Goal: Task Accomplishment & Management: Complete application form

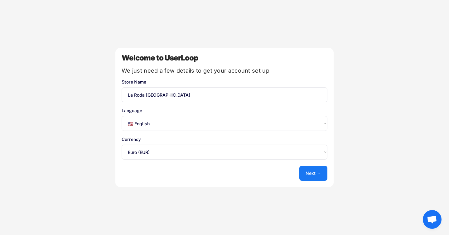
select select ""en""
select select ""1348695171700984260__LOOKUP__1635527639173x833446490375085600""
click at [283, 124] on select "Select an option... 🇺🇸 English 🇫🇷 Français 🇩🇪 Deutsch 🇪🇸 Español" at bounding box center [225, 123] width 206 height 15
select select ""fr""
click at [122, 116] on select "Select an option... 🇺🇸 English 🇫🇷 Français 🇩🇪 Deutsch 🇪🇸 Español" at bounding box center [225, 123] width 206 height 15
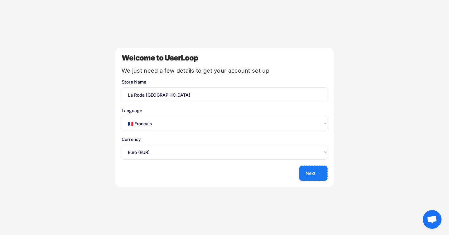
click at [306, 168] on button "Next →" at bounding box center [313, 173] width 28 height 15
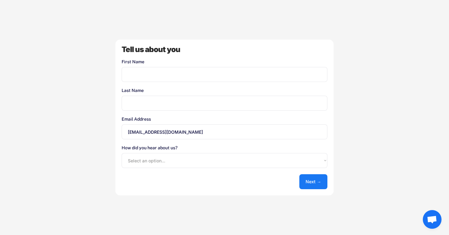
click at [179, 72] on input "input" at bounding box center [225, 74] width 206 height 15
type input "[PERSON_NAME]"
click at [182, 103] on input "input" at bounding box center [225, 103] width 206 height 15
click at [167, 128] on input "[EMAIL_ADDRESS][DOMAIN_NAME]" at bounding box center [225, 131] width 206 height 15
click at [155, 106] on input "input" at bounding box center [225, 103] width 206 height 15
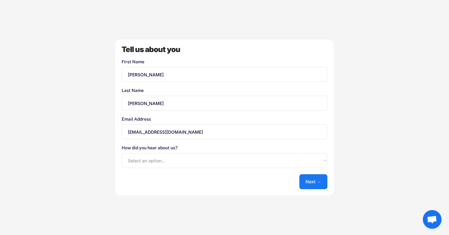
type input "[PERSON_NAME]"
click at [256, 162] on select "Select an option... Shopify App Store Google UserLoop Blog Referred by a friend…" at bounding box center [225, 160] width 206 height 15
click at [122, 153] on select "Select an option... Shopify App Store Google UserLoop Blog Referred by a friend…" at bounding box center [225, 160] width 206 height 15
click at [243, 165] on select "Select an option... Shopify App Store Google UserLoop Blog Referred by a friend…" at bounding box center [225, 160] width 206 height 15
select select ""other""
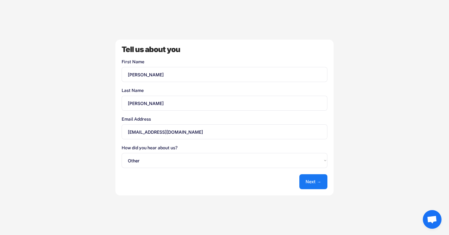
click at [122, 153] on select "Select an option... Shopify App Store Google UserLoop Blog Referred by a friend…" at bounding box center [225, 160] width 206 height 15
click at [306, 184] on button "Next →" at bounding box center [313, 181] width 28 height 15
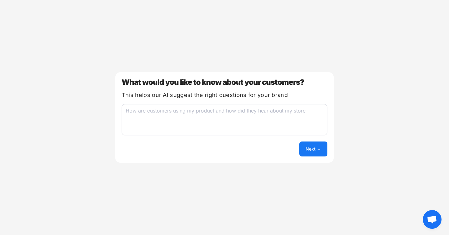
click at [209, 130] on textarea at bounding box center [225, 119] width 206 height 31
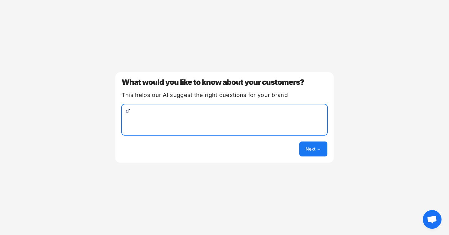
type textarea "d"
type textarea "par quel canal d'acquisition ont il realisé l'achat"
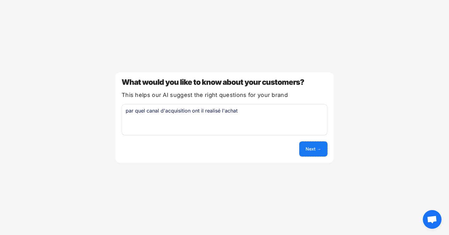
click at [308, 152] on button "Next →" at bounding box center [313, 148] width 28 height 15
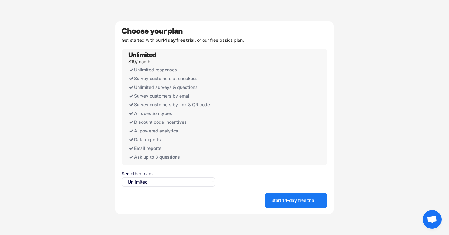
click at [164, 183] on select "Select an option... Unlimited Free" at bounding box center [168, 181] width 93 height 9
select select ""free0""
click at [122, 177] on select "Select an option... Unlimited Free" at bounding box center [168, 181] width 93 height 9
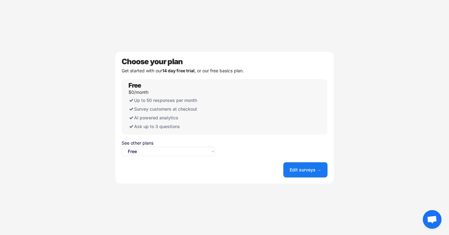
click at [290, 169] on button "Edit surveys →" at bounding box center [305, 169] width 44 height 15
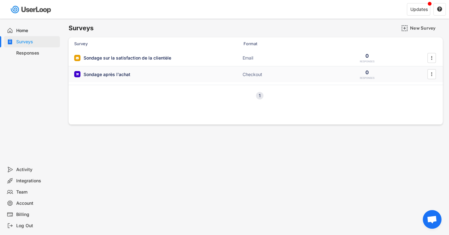
click at [167, 70] on div "Sondage après l'achat ACTIVE Checkout 0 RESPONSES " at bounding box center [256, 74] width 374 height 16
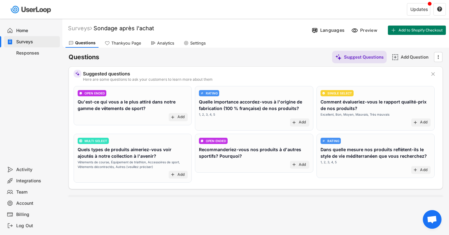
click at [32, 48] on div "Responses" at bounding box center [32, 52] width 56 height 11
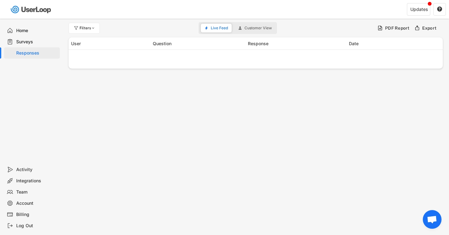
click at [32, 42] on div "Surveys" at bounding box center [36, 42] width 41 height 6
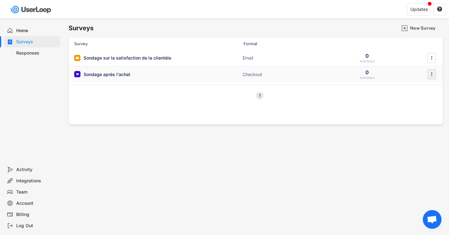
click at [428, 74] on icon "" at bounding box center [431, 73] width 6 height 9
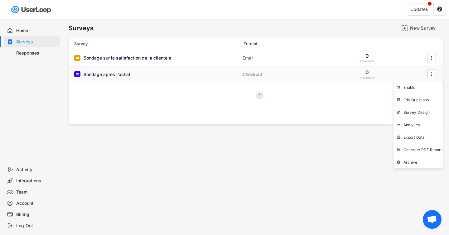
click at [138, 74] on div "Sondage après l'achat ACTIVE" at bounding box center [136, 74] width 125 height 7
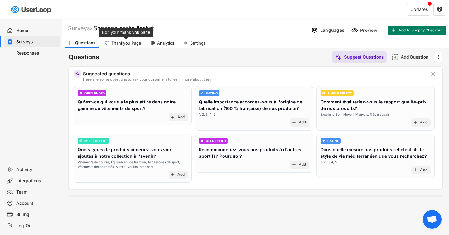
click at [127, 45] on div "Thankyou Page" at bounding box center [126, 43] width 30 height 5
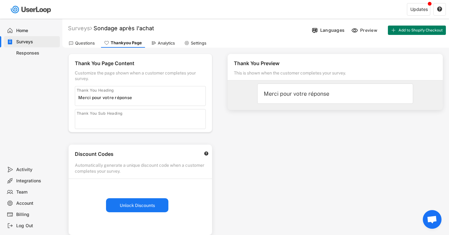
click at [79, 42] on div "Questions" at bounding box center [85, 43] width 20 height 5
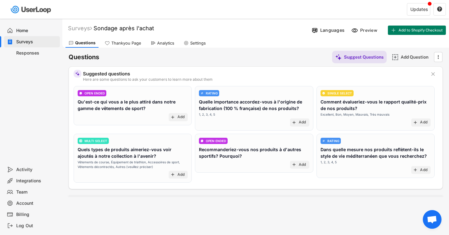
click at [434, 72] on text "" at bounding box center [433, 74] width 4 height 7
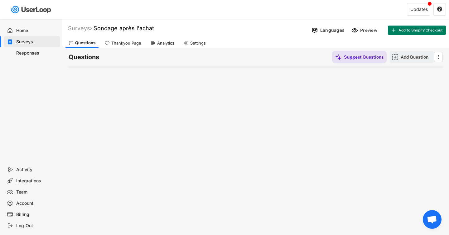
click at [398, 55] on div "Add Question" at bounding box center [412, 57] width 44 height 12
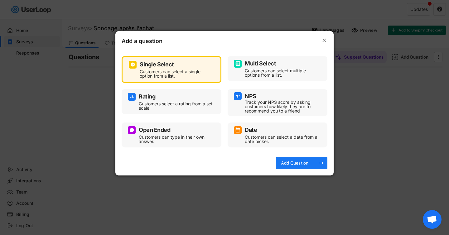
click at [190, 72] on div "Customers can select a single option from a list." at bounding box center [176, 73] width 73 height 9
click at [292, 159] on div "Add Question" at bounding box center [294, 163] width 31 height 12
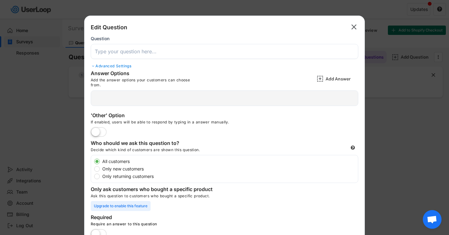
click at [135, 92] on div at bounding box center [224, 98] width 267 height 16
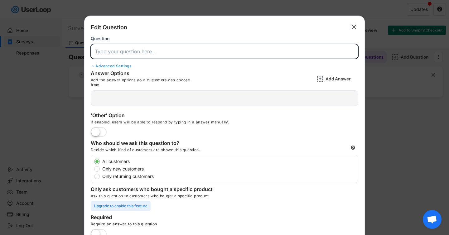
click at [127, 51] on input "input" at bounding box center [224, 51] width 267 height 15
paste input "Comment avez-vous entendu parler de nous pour la première fois ?"
type input "Comment avez-vous entendu parler de nous pour la première fois ?"
click at [104, 65] on div "Advanced Settings" at bounding box center [224, 66] width 267 height 5
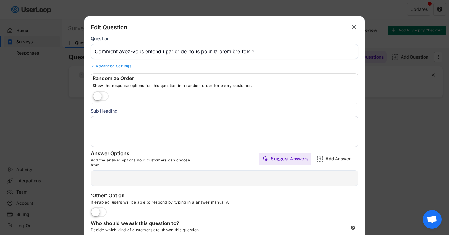
click at [104, 93] on label at bounding box center [100, 97] width 19 height 14
click at [0, 0] on input "checkbox" at bounding box center [0, 0] width 0 height 0
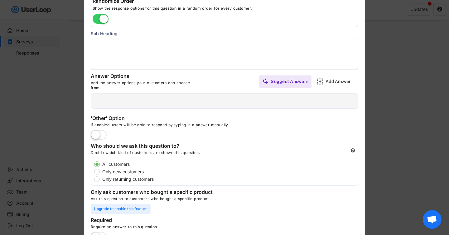
scroll to position [78, 0]
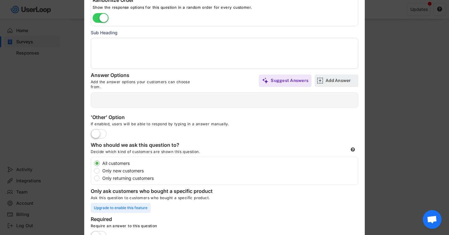
click at [322, 82] on img at bounding box center [320, 80] width 7 height 7
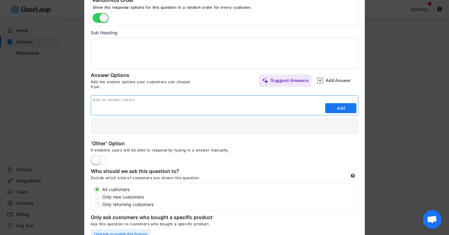
click at [163, 105] on input "input" at bounding box center [208, 107] width 231 height 9
type input "Google"
click at [333, 108] on button "Add" at bounding box center [340, 108] width 31 height 10
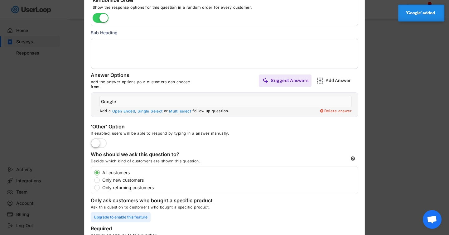
click at [102, 143] on label at bounding box center [98, 144] width 19 height 14
click at [0, 0] on input "checkbox" at bounding box center [0, 0] width 0 height 0
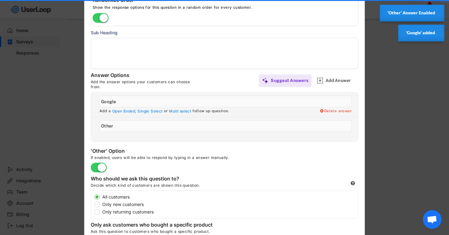
click at [152, 122] on input "input" at bounding box center [225, 126] width 252 height 12
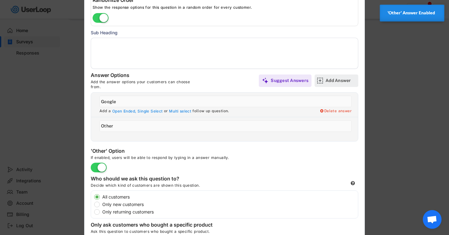
click at [328, 78] on div "Add Answer" at bounding box center [340, 81] width 31 height 6
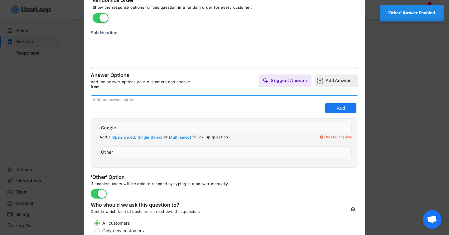
scroll to position [0, 0]
click at [331, 81] on div "Add Answer" at bounding box center [340, 81] width 31 height 6
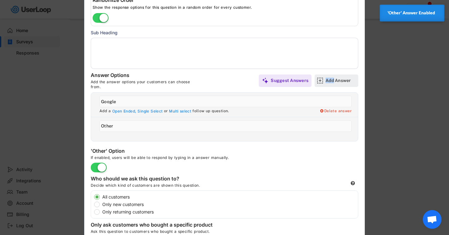
click at [331, 81] on div "Add Answer" at bounding box center [340, 81] width 31 height 6
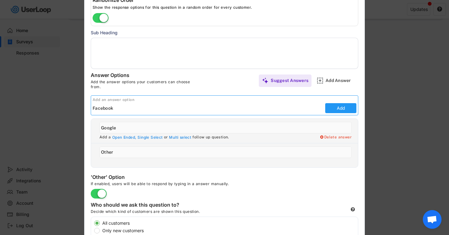
type input "Facebook"
click at [331, 109] on button "Add" at bounding box center [340, 108] width 31 height 10
type input "Facebook"
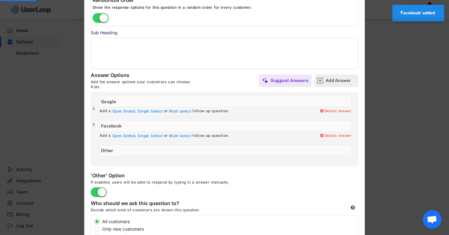
click at [332, 81] on div "Add Answer" at bounding box center [340, 81] width 31 height 6
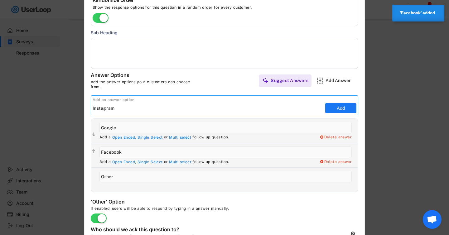
type input "Instagram"
click at [338, 106] on button "Add" at bounding box center [340, 108] width 31 height 10
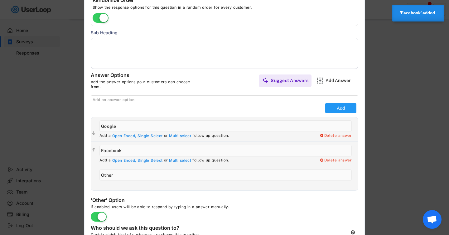
type input "Instagram"
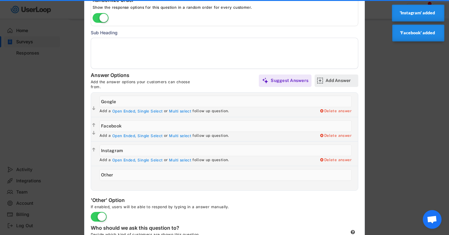
click at [335, 79] on div "Add Answer" at bounding box center [340, 81] width 31 height 6
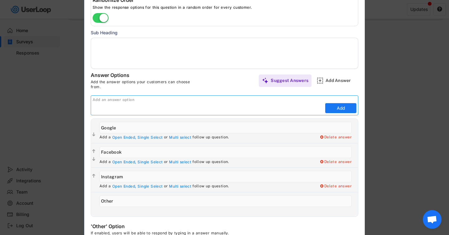
paste input "Événement / Salon / Foire"
type input "Événement / Salon / Foire"
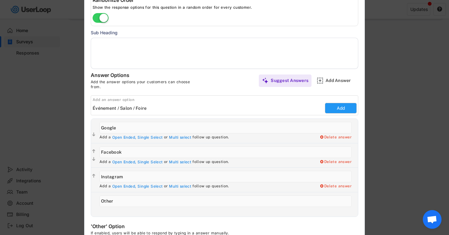
click at [341, 106] on button "Add" at bounding box center [340, 108] width 31 height 10
type input "Événement / Salon / Foire"
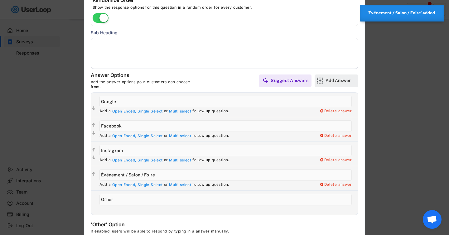
click at [330, 80] on div "Add Answer" at bounding box center [340, 81] width 31 height 6
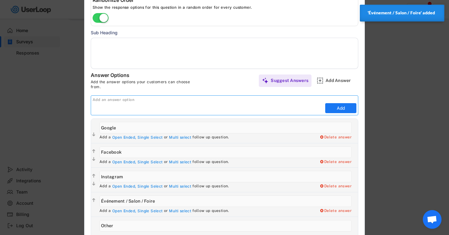
paste input "Influenceur/créateur de contenu"
type input "Influenceur/créateur de contenu"
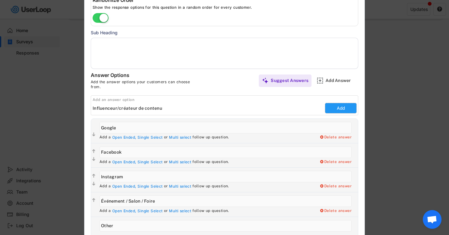
click at [344, 107] on button "Add" at bounding box center [340, 108] width 31 height 10
type input "Influenceur/créateur de contenu"
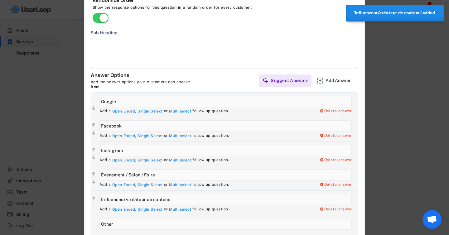
click at [154, 176] on input "input" at bounding box center [225, 175] width 252 height 12
click at [108, 174] on input "input" at bounding box center [225, 175] width 252 height 12
type input "Évènement / Salon / Foire"
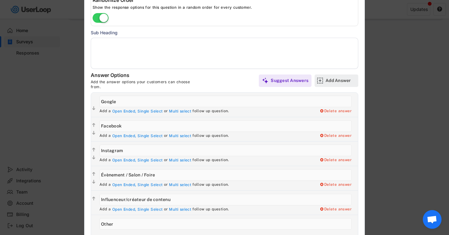
click at [325, 81] on div "Add Answer" at bounding box center [340, 81] width 31 height 6
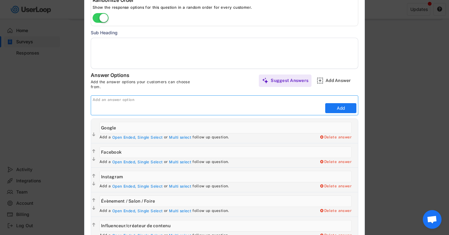
click at [194, 112] on input "input" at bounding box center [208, 107] width 231 height 9
paste input "Tiktok"
type input "Tiktok"
click at [336, 114] on div "Add an answer option Add" at bounding box center [224, 105] width 267 height 20
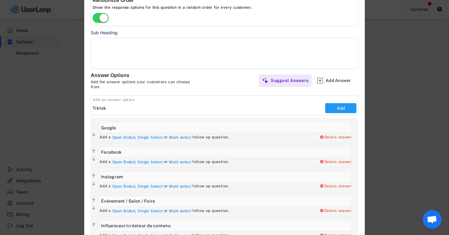
click at [337, 111] on button "Add" at bounding box center [340, 108] width 31 height 10
type input "Tiktok"
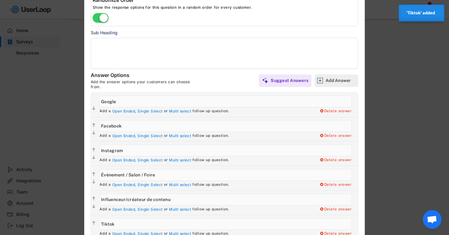
click at [325, 79] on div "Add Answer" at bounding box center [336, 80] width 44 height 12
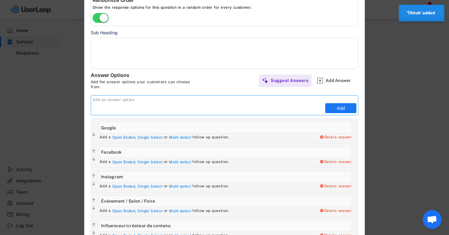
paste input "Chatgpt ou autre IA"
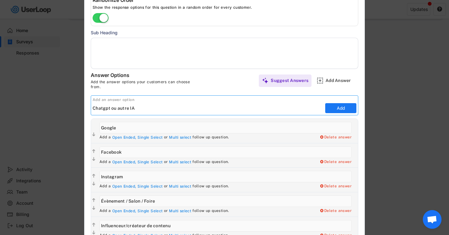
type input "Chatgpt ou autre IA"
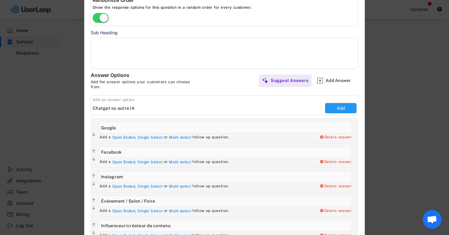
click at [341, 106] on button "Add" at bounding box center [340, 108] width 31 height 10
type input "Chatgpt ou autre IA"
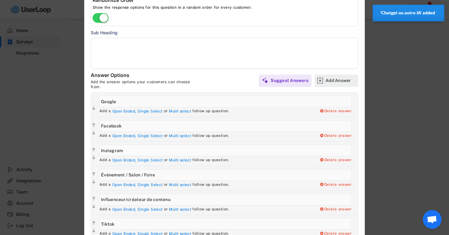
click at [325, 79] on div "Add Answer" at bounding box center [336, 80] width 44 height 12
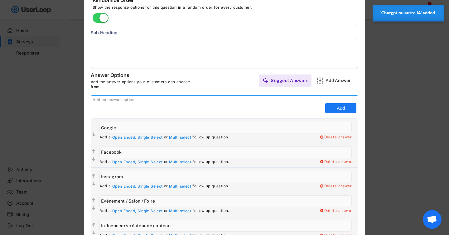
paste input "Amis - Famille"
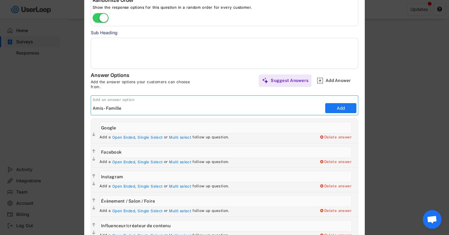
click at [105, 107] on input "input" at bounding box center [208, 107] width 231 height 9
type input "Amis / Famille"
click at [344, 112] on button "Add" at bounding box center [340, 108] width 31 height 10
type input "Amis / Famille"
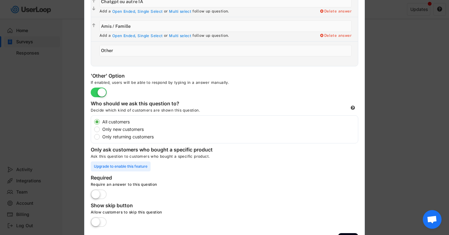
scroll to position [342, 0]
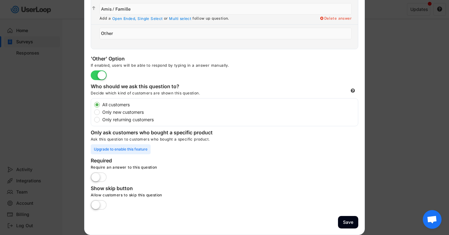
click at [97, 176] on label at bounding box center [98, 178] width 19 height 14
click at [0, 0] on input "checkbox" at bounding box center [0, 0] width 0 height 0
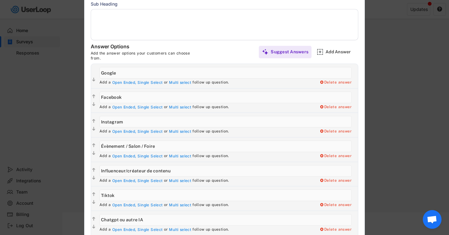
scroll to position [0, 0]
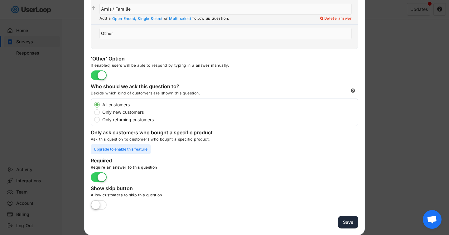
click at [346, 217] on button "Save" at bounding box center [348, 222] width 20 height 13
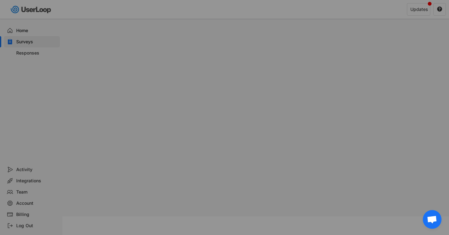
scroll to position [103, 0]
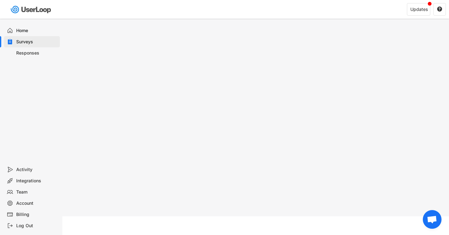
click at [25, 44] on div "Surveys" at bounding box center [36, 42] width 41 height 6
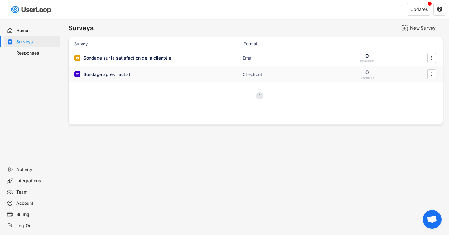
click at [101, 72] on div "Sondage après l'achat" at bounding box center [107, 74] width 47 height 6
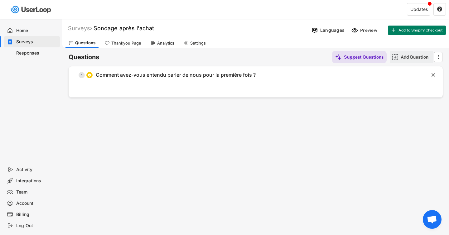
click at [395, 55] on img at bounding box center [395, 57] width 7 height 7
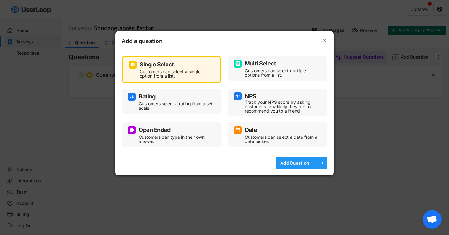
click at [292, 163] on div "Add Question" at bounding box center [294, 163] width 31 height 6
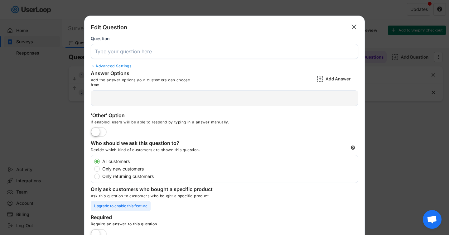
click at [126, 49] on input "input" at bounding box center [224, 51] width 267 height 15
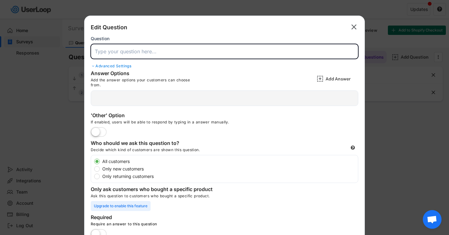
paste input "Quelle a été la principale raison qui vous a poussé à acheter aujourd'hui ?"
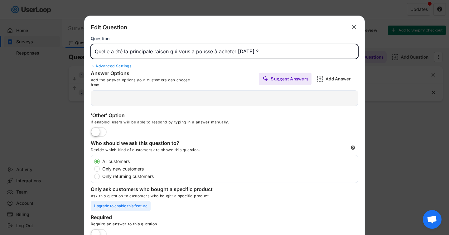
type input "Quelle a été la principale raison qui vous a poussé à acheter aujourd'hui ?"
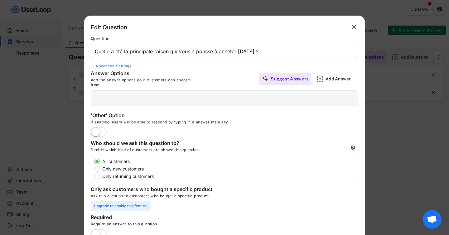
click at [95, 67] on div at bounding box center [93, 66] width 5 height 4
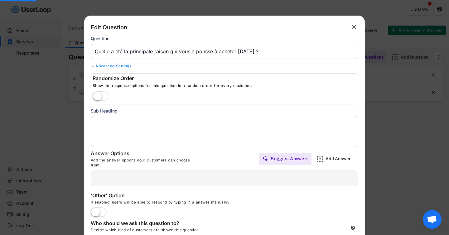
click at [106, 92] on label at bounding box center [100, 97] width 19 height 14
click at [0, 0] on input "checkbox" at bounding box center [0, 0] width 0 height 0
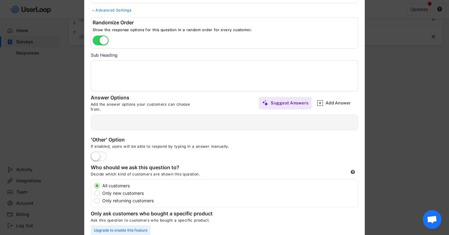
scroll to position [80, 0]
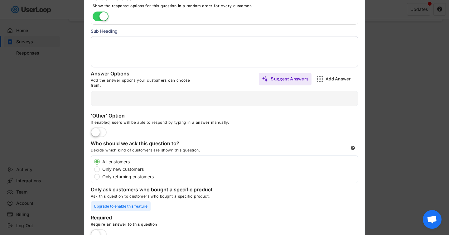
click at [102, 135] on label at bounding box center [98, 133] width 19 height 14
click at [0, 0] on input "checkbox" at bounding box center [0, 0] width 0 height 0
type input "Other"
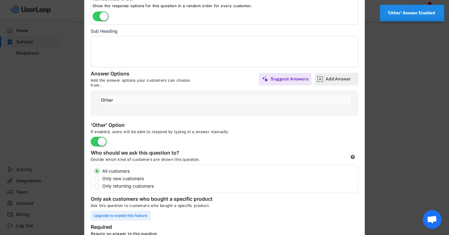
click at [322, 79] on img at bounding box center [320, 79] width 7 height 7
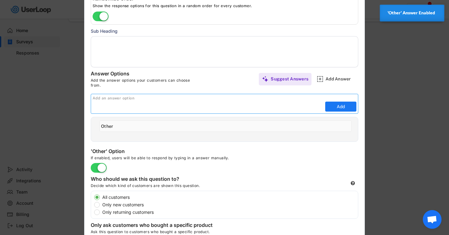
paste input "Meilleur prix"
type input "Meilleur prix"
click at [335, 104] on button "Add" at bounding box center [340, 107] width 31 height 10
type input "Meilleur prix"
type input "Other"
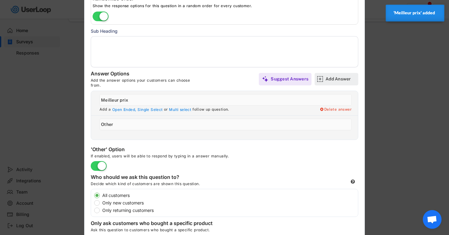
click at [335, 79] on div "Add Answer" at bounding box center [340, 79] width 31 height 6
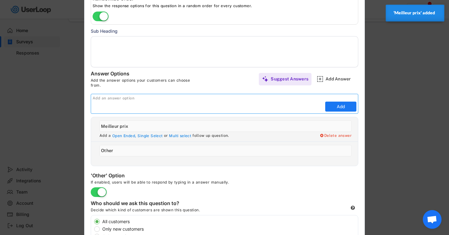
paste input "Caractéristiques uniques du produit"
type input "Caractéristiques uniques du produit"
click at [337, 103] on button "Add" at bounding box center [340, 107] width 31 height 10
type input "Caractéristiques uniques du produit"
type input "Other"
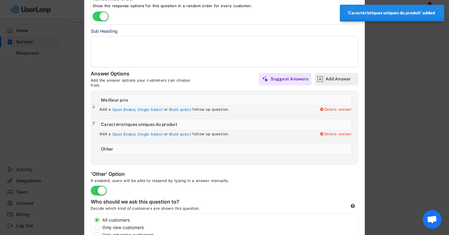
click at [328, 81] on div "Add Answer" at bounding box center [340, 79] width 31 height 6
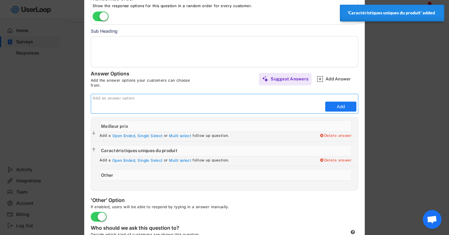
paste input "Réputation de qualité"
type input "Réputation de qualité"
click at [337, 105] on button "Add" at bounding box center [340, 107] width 31 height 10
type input "Réputation de qualité"
type input "Other"
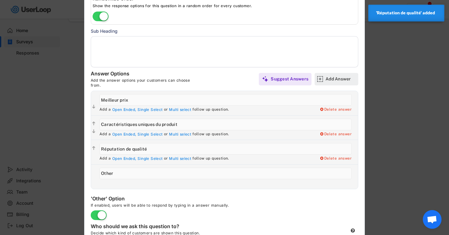
click at [324, 80] on div "Add Answer" at bounding box center [336, 79] width 44 height 12
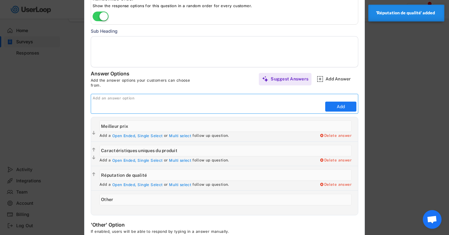
paste input "Avis positifs"
type input "Avis positifs"
click at [338, 103] on button "Add" at bounding box center [340, 107] width 31 height 10
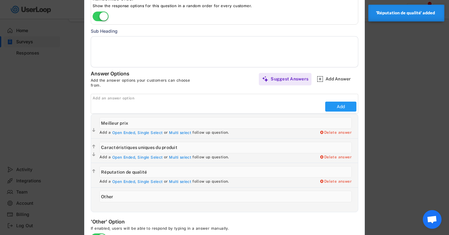
type input "Avis positifs"
type input "Other"
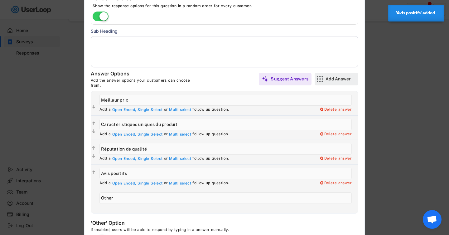
click at [340, 78] on div "Add Answer" at bounding box center [340, 79] width 31 height 6
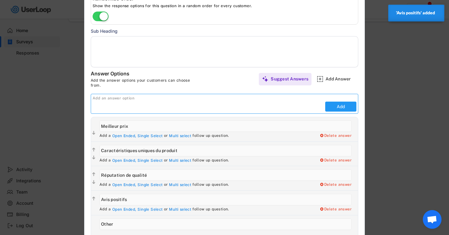
paste input "Livraison gratuite/rapide"
type input "Livraison gratuite/rapide"
click at [338, 106] on button "Add" at bounding box center [340, 107] width 31 height 10
type input "Livraison gratuite/rapide"
type input "Other"
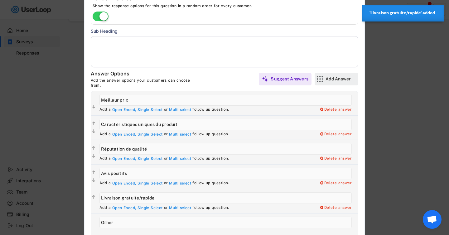
click at [324, 80] on div "Add Answer" at bounding box center [336, 79] width 44 height 12
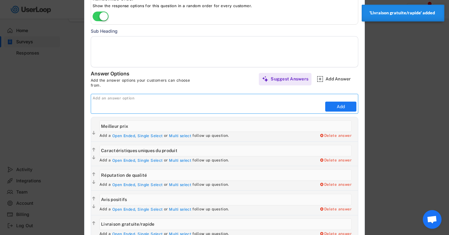
paste input "Offre à durée limitée"
type input "Offre à durée limitée"
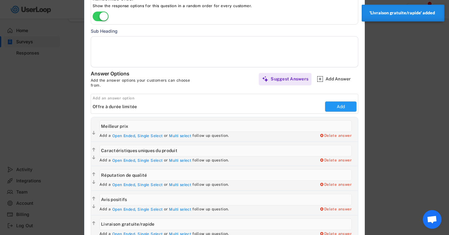
click at [336, 109] on button "Add" at bounding box center [340, 107] width 31 height 10
type input "Offre à durée limitée"
type input "Other"
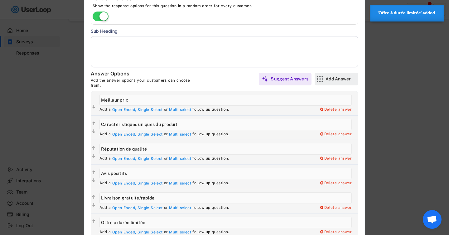
click at [327, 80] on div "Add Answer" at bounding box center [340, 79] width 31 height 6
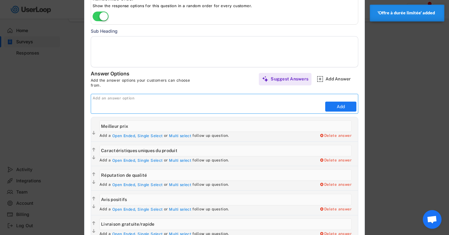
paste input "Marque durable/éthique"
type input "Marque durable/éthique"
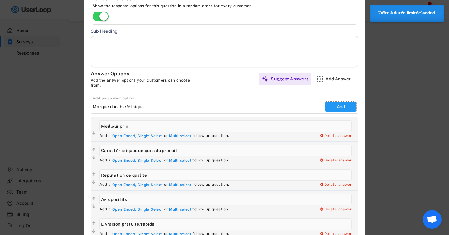
click at [330, 106] on button "Add" at bounding box center [340, 107] width 31 height 10
type input "Marque durable/éthique"
type input "Other"
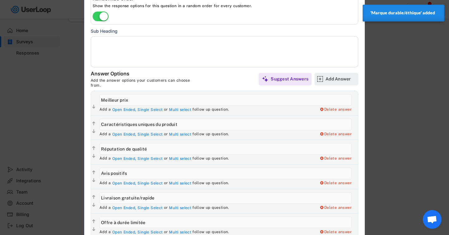
click at [324, 78] on div "Add Answer" at bounding box center [336, 79] width 44 height 12
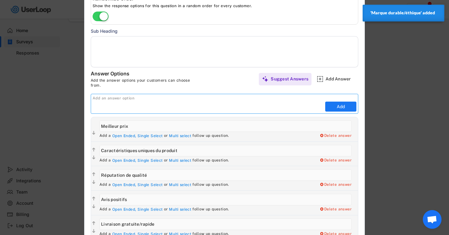
paste input "Cadeau pour quelqu'un"
type input "Cadeau pour quelqu'un"
click at [338, 105] on button "Add" at bounding box center [340, 107] width 31 height 10
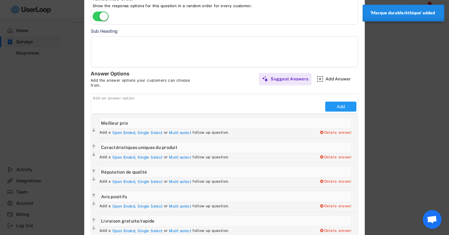
type input "Cadeau pour quelqu'un"
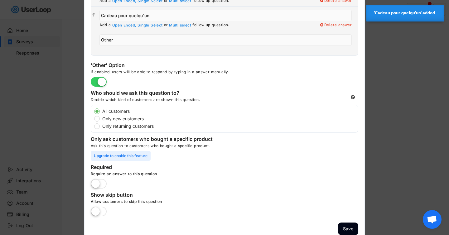
scroll to position [342, 0]
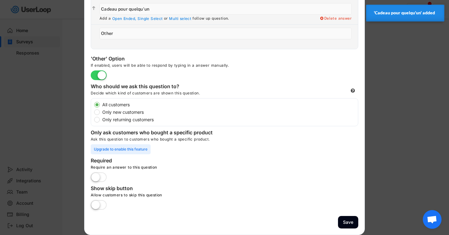
click at [99, 175] on label at bounding box center [98, 178] width 19 height 14
click at [0, 0] on input "checkbox" at bounding box center [0, 0] width 0 height 0
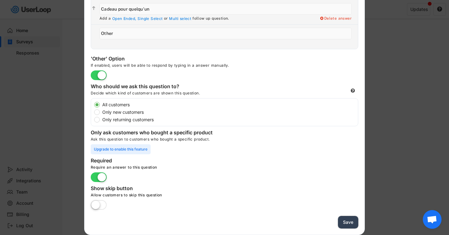
click at [348, 223] on button "Save" at bounding box center [348, 222] width 20 height 13
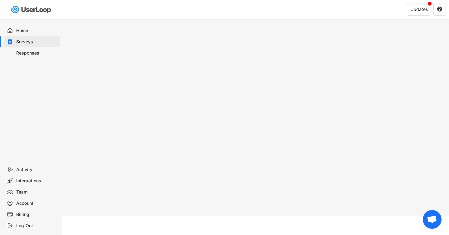
click at [20, 44] on div "Surveys" at bounding box center [36, 42] width 41 height 6
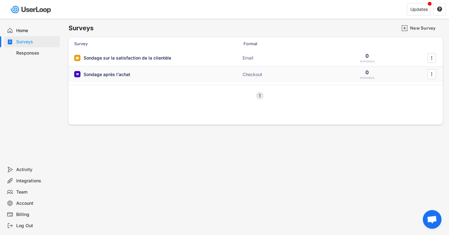
click at [122, 74] on div "Sondage après l'achat" at bounding box center [107, 74] width 47 height 6
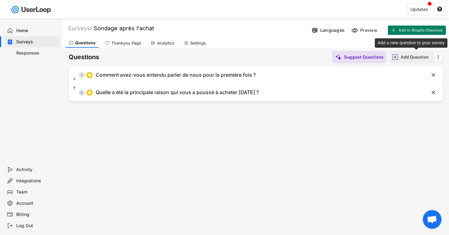
click at [400, 56] on div "Add Question" at bounding box center [415, 57] width 31 height 6
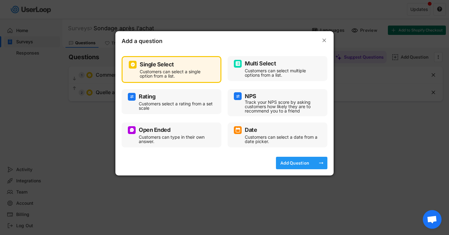
click at [296, 157] on div "Add Question" at bounding box center [294, 163] width 31 height 12
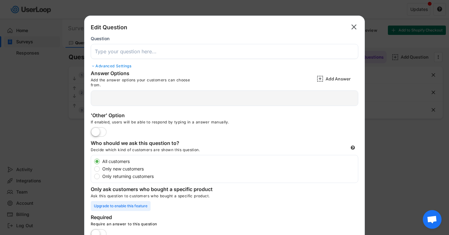
click at [132, 51] on input "input" at bounding box center [224, 51] width 267 height 15
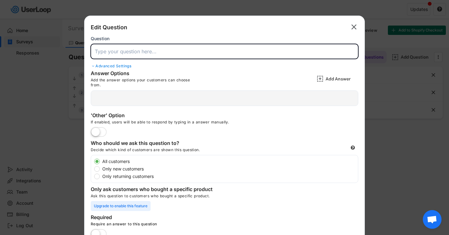
paste input "Depuis combien de temps connaissiez-vous notre marque avant d'acheter ?"
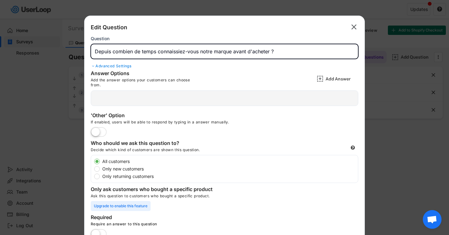
type input "Depuis combien de temps connaissiez-vous notre marque avant d'acheter ?"
click at [96, 130] on label at bounding box center [98, 133] width 19 height 14
click at [0, 0] on input "checkbox" at bounding box center [0, 0] width 0 height 0
type input "Other"
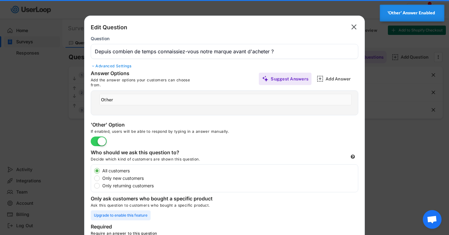
click at [100, 135] on label at bounding box center [98, 142] width 19 height 14
click at [0, 0] on input "checkbox" at bounding box center [0, 0] width 0 height 0
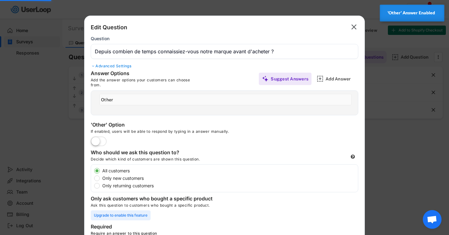
click at [96, 138] on label at bounding box center [98, 142] width 19 height 14
click at [0, 0] on input "checkbox" at bounding box center [0, 0] width 0 height 0
click at [97, 139] on label at bounding box center [98, 142] width 19 height 14
click at [0, 0] on input "checkbox" at bounding box center [0, 0] width 0 height 0
click at [322, 76] on img at bounding box center [320, 78] width 7 height 7
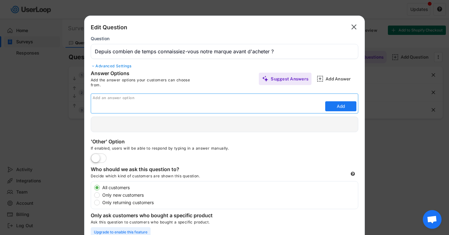
paste input "Moins d'1 jour"
type input "Moins d'1 jour"
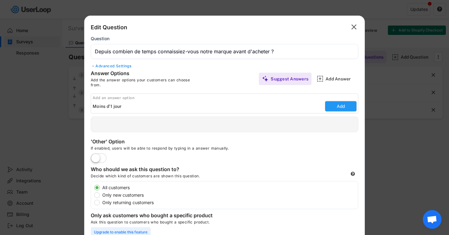
click at [344, 108] on button "Add" at bounding box center [340, 106] width 31 height 10
type input "Moins d'1 jour"
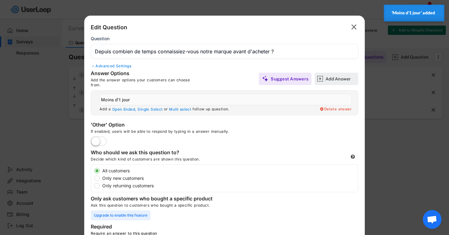
click at [332, 82] on div "Add Answer" at bounding box center [340, 79] width 31 height 12
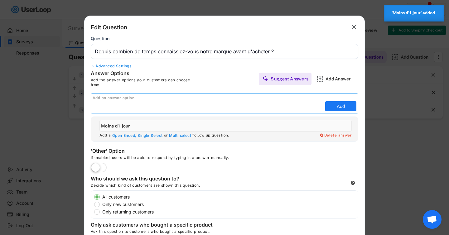
paste input "1 – 3 jours"
type input "1 – 3 jours"
click at [337, 107] on button "Add" at bounding box center [340, 106] width 31 height 10
type input "1 – 3 jours"
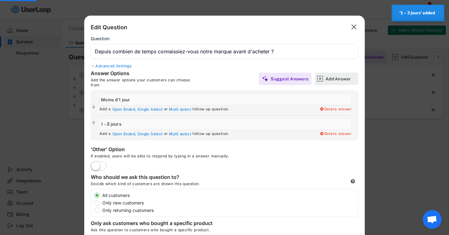
click at [333, 78] on div "Add Answer" at bounding box center [340, 79] width 31 height 6
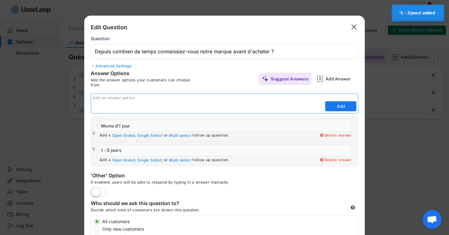
paste input "4 – 7 jours"
type input "4 – 7 jours"
click at [336, 109] on button "Add" at bounding box center [340, 106] width 31 height 10
type input "4 – 7 jours"
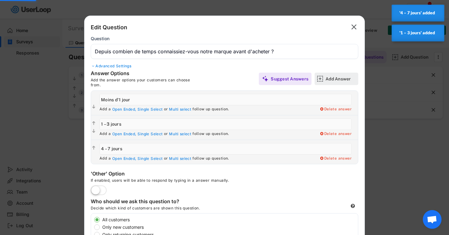
click at [336, 80] on div "Add Answer" at bounding box center [340, 79] width 31 height 6
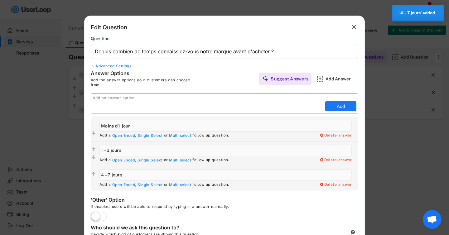
paste input "1 – 4 semaines"
type input "1 – 4 semaines"
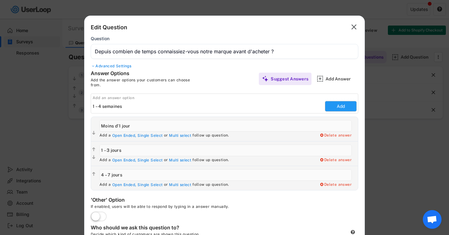
click at [345, 110] on button "Add" at bounding box center [340, 106] width 31 height 10
type input "1 – 4 semaines"
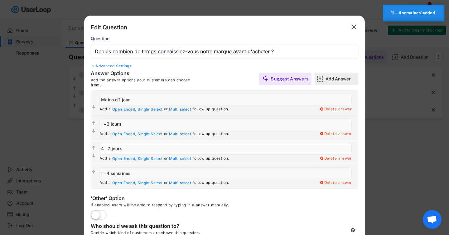
click at [330, 81] on div "Add Answer" at bounding box center [340, 79] width 31 height 6
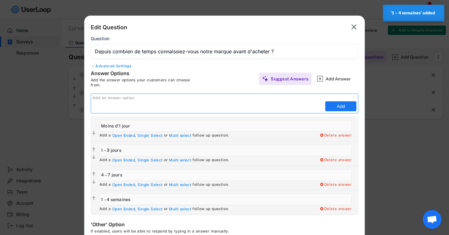
paste input "1 – 3 mois"
type input "1 – 3 mois"
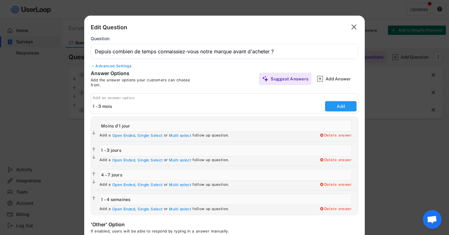
click at [338, 105] on button "Add" at bounding box center [340, 106] width 31 height 10
type input "1 – 3 mois"
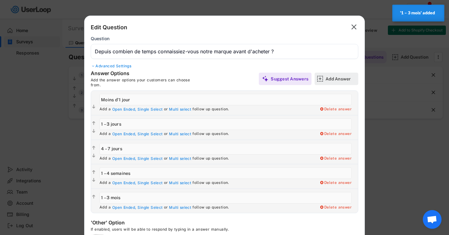
click at [340, 79] on div "Add Answer" at bounding box center [340, 79] width 31 height 6
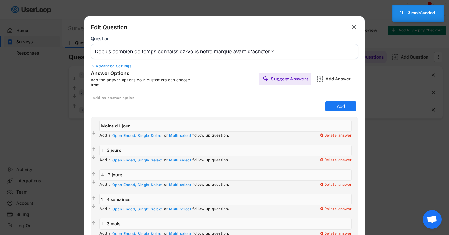
paste input "Plus de 3 mois"
type input "Plus de 3 mois"
click at [337, 107] on button "Add" at bounding box center [340, 106] width 31 height 10
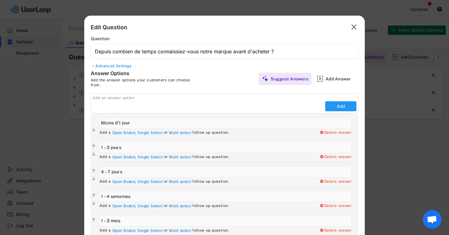
type input "Plus de 3 mois"
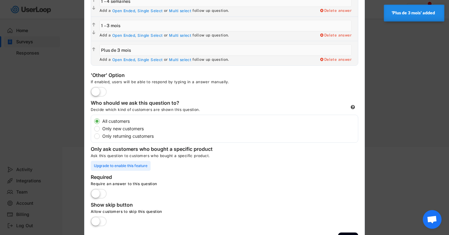
scroll to position [189, 0]
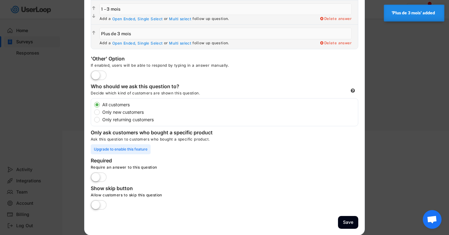
click at [99, 179] on label at bounding box center [98, 178] width 19 height 14
click at [0, 0] on input "checkbox" at bounding box center [0, 0] width 0 height 0
click at [344, 219] on button "Save" at bounding box center [348, 222] width 20 height 13
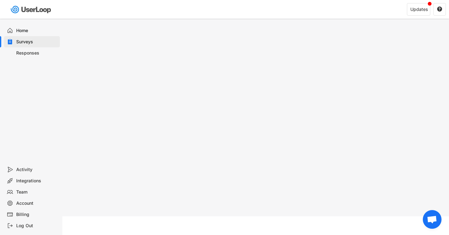
click at [25, 40] on div "Surveys" at bounding box center [36, 42] width 41 height 6
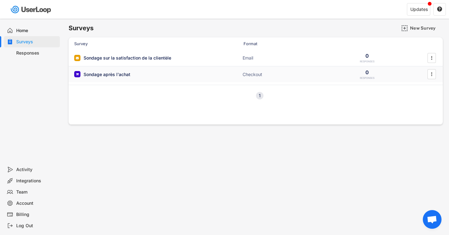
click at [416, 73] on div "Sondage après l'achat ACTIVE Checkout 0 RESPONSES " at bounding box center [256, 74] width 374 height 16
type input "Merci pour votre réponse"
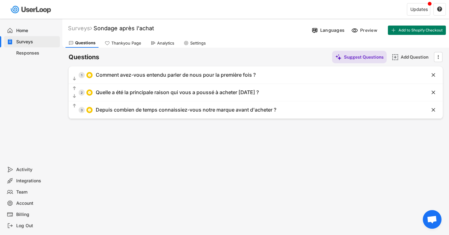
click at [127, 41] on div "Thankyou Page" at bounding box center [126, 43] width 30 height 5
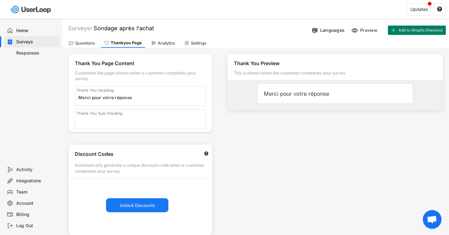
click at [154, 39] on div "Analytics" at bounding box center [163, 42] width 30 height 9
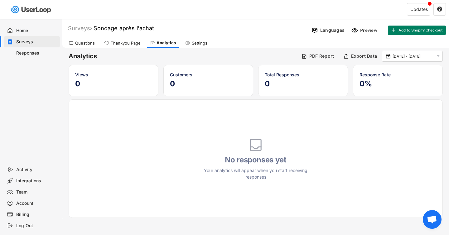
click at [190, 44] on div "Settings" at bounding box center [196, 42] width 28 height 9
select select ""weekly""
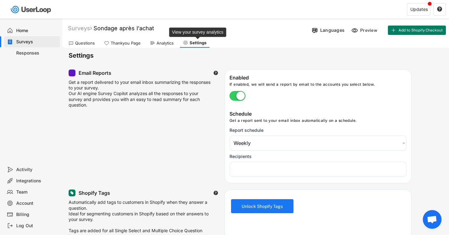
select select "1348695171700984260__LOOKUP__1755864823693x215057715648214750"
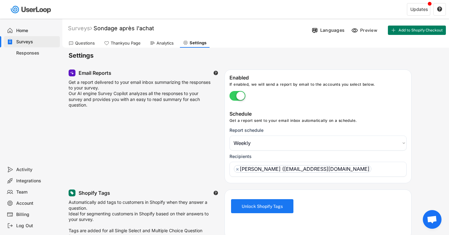
click at [250, 145] on select "Choose an option Daily Weekly Monthly" at bounding box center [317, 143] width 177 height 15
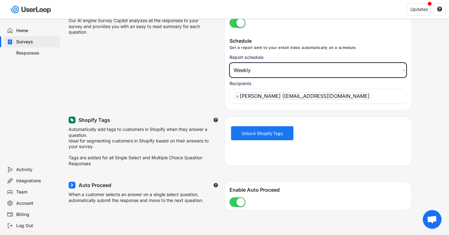
scroll to position [84, 0]
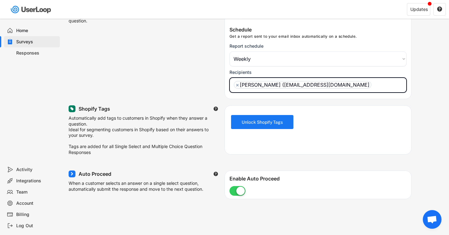
click at [237, 84] on span "×" at bounding box center [237, 84] width 3 height 5
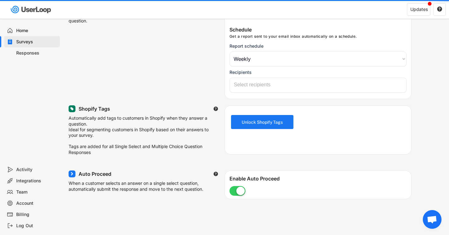
click at [239, 84] on input "search" at bounding box center [319, 85] width 171 height 6
select select
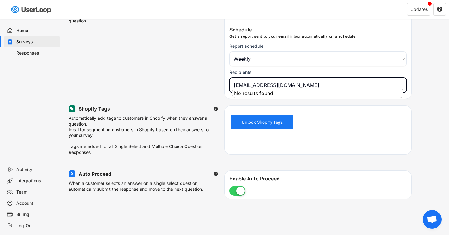
click at [271, 85] on input "admin@akylia.com" at bounding box center [319, 85] width 171 height 6
type input "admin@akylia.com"
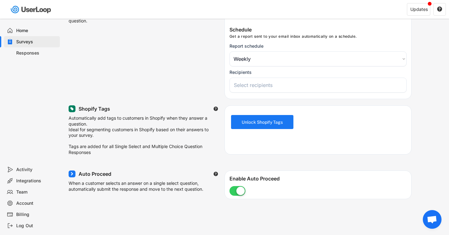
click at [271, 85] on input "search" at bounding box center [319, 85] width 171 height 6
click at [271, 86] on input "search" at bounding box center [319, 85] width 171 height 6
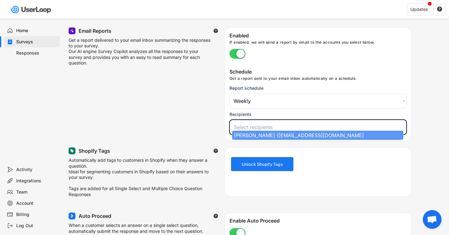
scroll to position [0, 0]
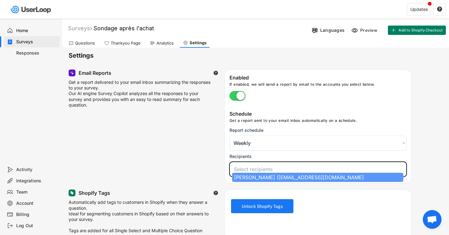
click at [22, 191] on div "Team" at bounding box center [36, 192] width 41 height 6
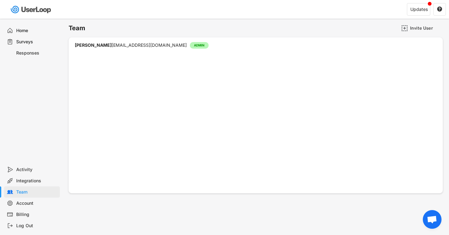
click at [398, 29] on div "Team Invite User" at bounding box center [256, 28] width 374 height 12
click at [404, 29] on img at bounding box center [404, 28] width 7 height 7
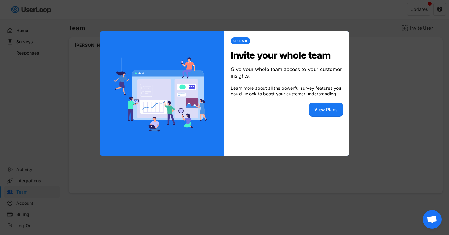
click at [371, 94] on div at bounding box center [224, 117] width 449 height 235
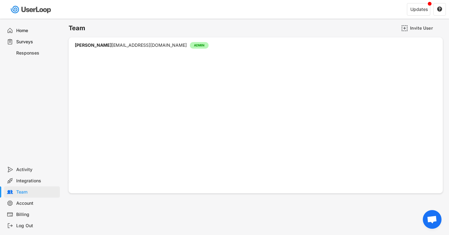
click at [27, 198] on div "Account" at bounding box center [32, 203] width 56 height 11
select select ""fr""
select select ""1_week""
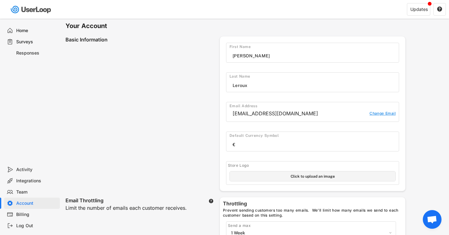
click at [255, 109] on div "bonjour@larodafrenchriviera.com Change Email" at bounding box center [312, 114] width 172 height 11
click at [252, 113] on div "[EMAIL_ADDRESS][DOMAIN_NAME]" at bounding box center [299, 113] width 134 height 7
click at [375, 114] on div "Change Email" at bounding box center [382, 114] width 27 height 7
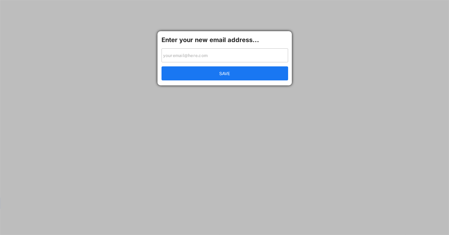
click at [229, 54] on input "input" at bounding box center [224, 55] width 127 height 14
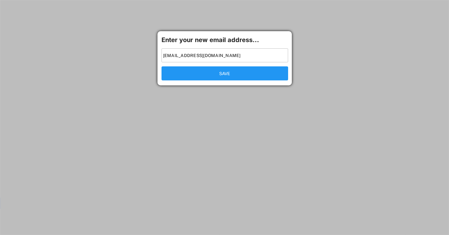
type input "admin@akylia.com"
click at [210, 74] on button "SAVE" at bounding box center [224, 73] width 127 height 14
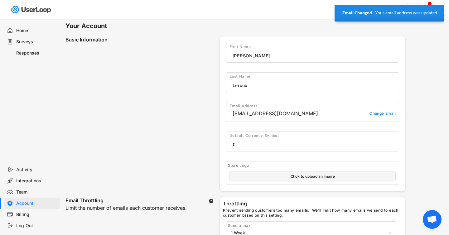
click at [19, 41] on div "Surveys" at bounding box center [36, 42] width 41 height 6
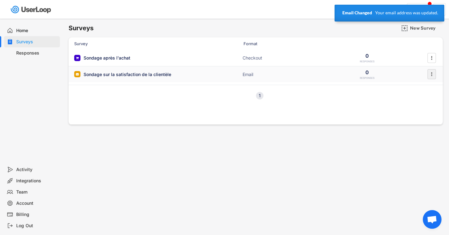
click at [432, 73] on text "" at bounding box center [431, 74] width 1 height 7
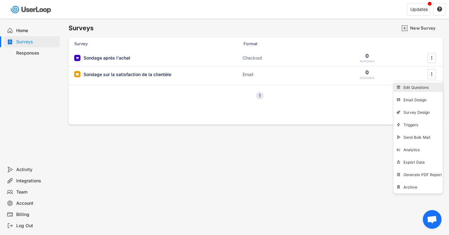
click at [412, 87] on div "Edit Questions" at bounding box center [422, 87] width 39 height 5
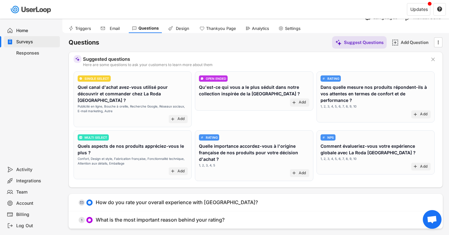
scroll to position [4, 0]
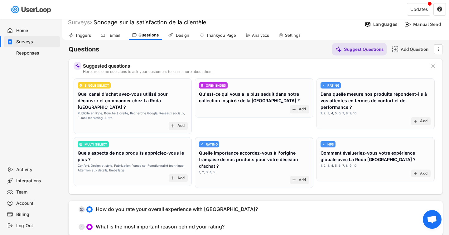
click at [31, 39] on div "Surveys" at bounding box center [36, 42] width 41 height 6
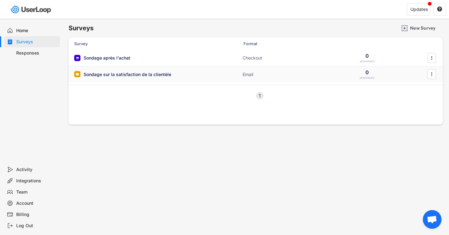
click at [118, 75] on div "Sondage sur la satisfaction de la clientèle" at bounding box center [128, 74] width 88 height 6
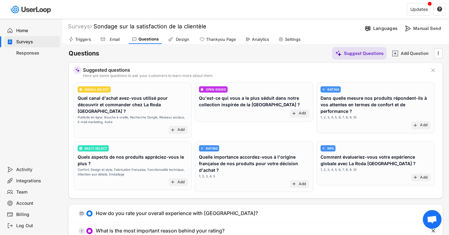
click at [430, 70] on icon "" at bounding box center [433, 70] width 6 height 6
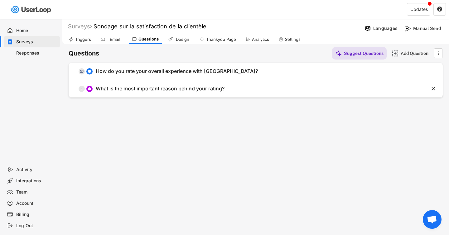
click at [82, 37] on div "Triggers" at bounding box center [83, 39] width 16 height 5
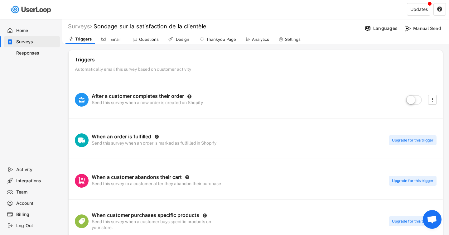
click at [134, 40] on icon at bounding box center [134, 39] width 5 height 5
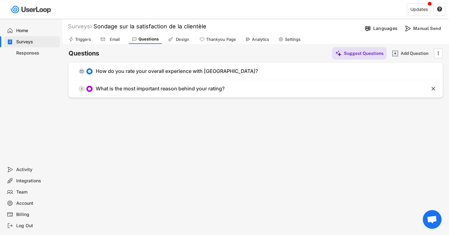
click at [119, 40] on div "Email" at bounding box center [115, 39] width 16 height 5
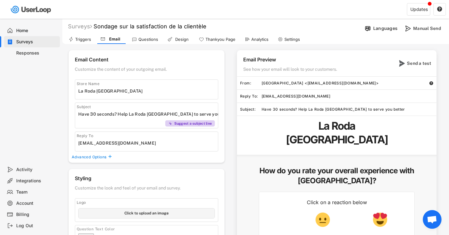
click at [29, 33] on div "Home" at bounding box center [36, 31] width 41 height 6
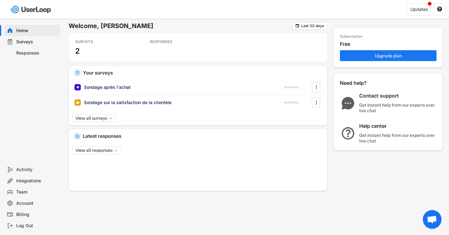
click at [27, 38] on div "Surveys" at bounding box center [32, 41] width 56 height 11
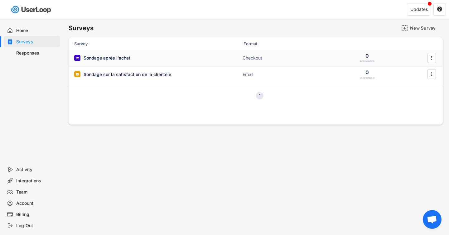
click at [135, 58] on div "Sondage après l'achat ACTIVE" at bounding box center [136, 58] width 125 height 7
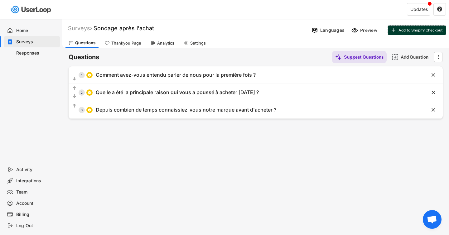
click at [408, 30] on span "Add to Shopify Checkout" at bounding box center [420, 30] width 44 height 4
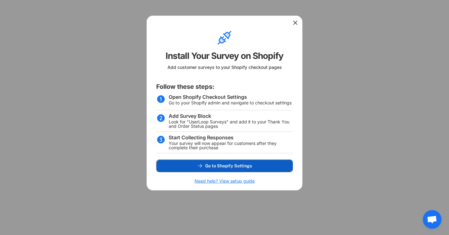
click at [194, 168] on button "Go to Shopify Settings" at bounding box center [224, 166] width 136 height 12
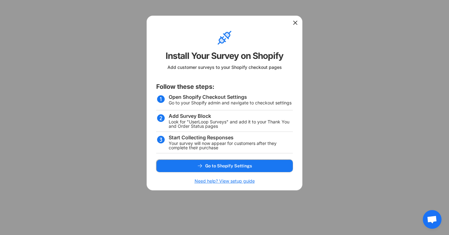
click at [295, 26] on div at bounding box center [224, 22] width 155 height 12
click at [293, 24] on use at bounding box center [295, 23] width 6 height 6
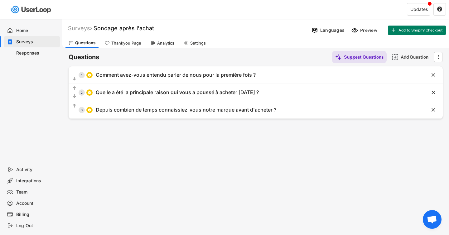
click at [125, 42] on div "Thankyou Page" at bounding box center [126, 43] width 30 height 5
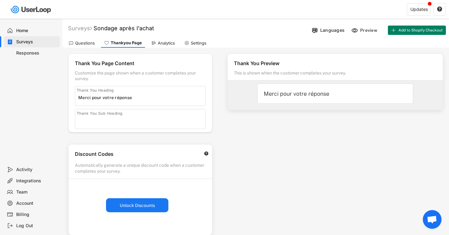
click at [163, 45] on div "Analytics" at bounding box center [166, 43] width 17 height 5
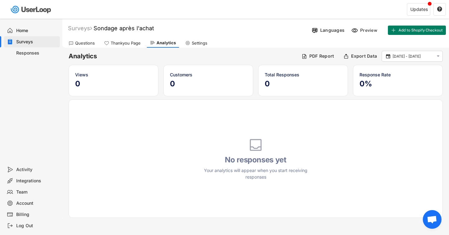
click at [190, 45] on div "Settings" at bounding box center [196, 42] width 28 height 9
select select
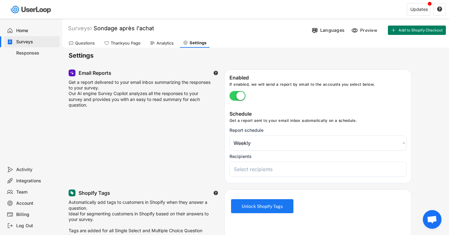
click at [78, 41] on div "Questions" at bounding box center [85, 43] width 20 height 5
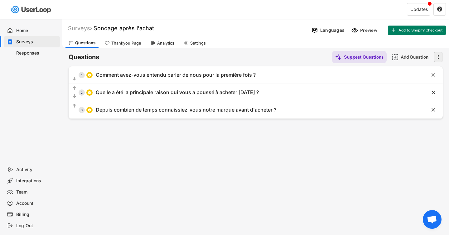
click at [438, 57] on text "" at bounding box center [438, 57] width 1 height 7
click at [335, 27] on div "Languages" at bounding box center [332, 30] width 24 height 6
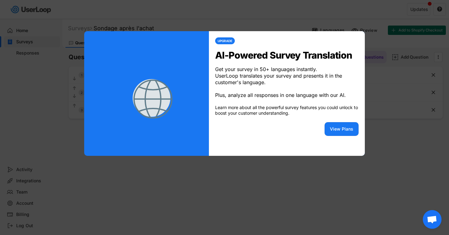
click at [372, 139] on div at bounding box center [224, 117] width 449 height 235
